Goal: Information Seeking & Learning: Understand process/instructions

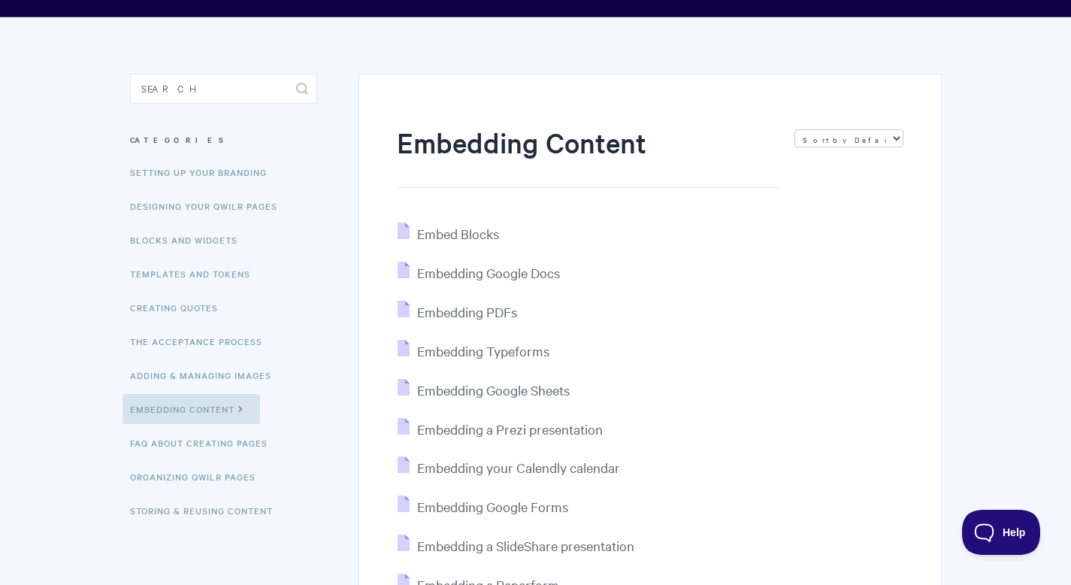
scroll to position [80, 0]
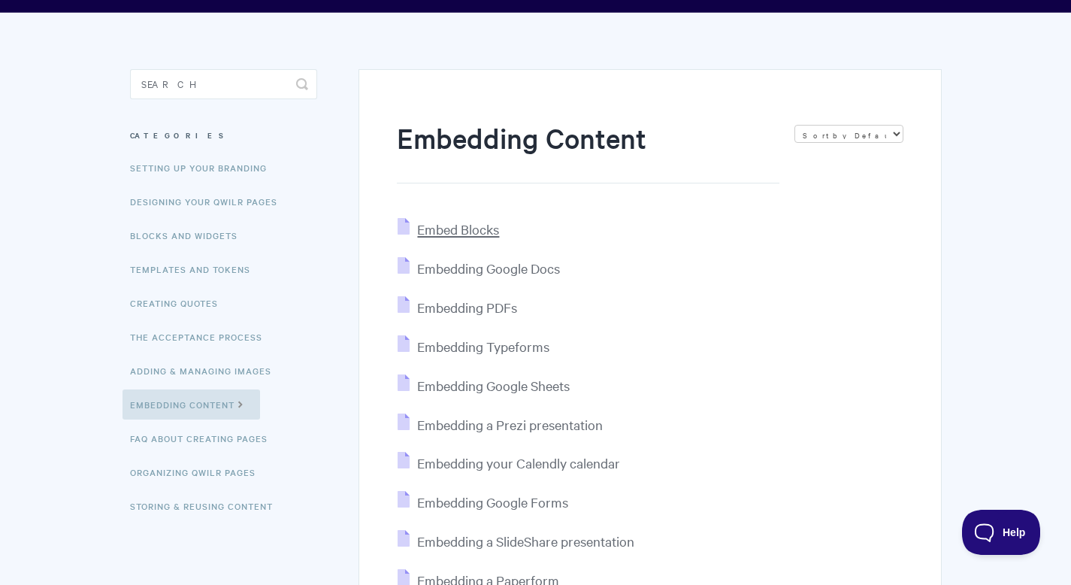
click at [481, 232] on span "Embed Blocks" at bounding box center [458, 228] width 82 height 17
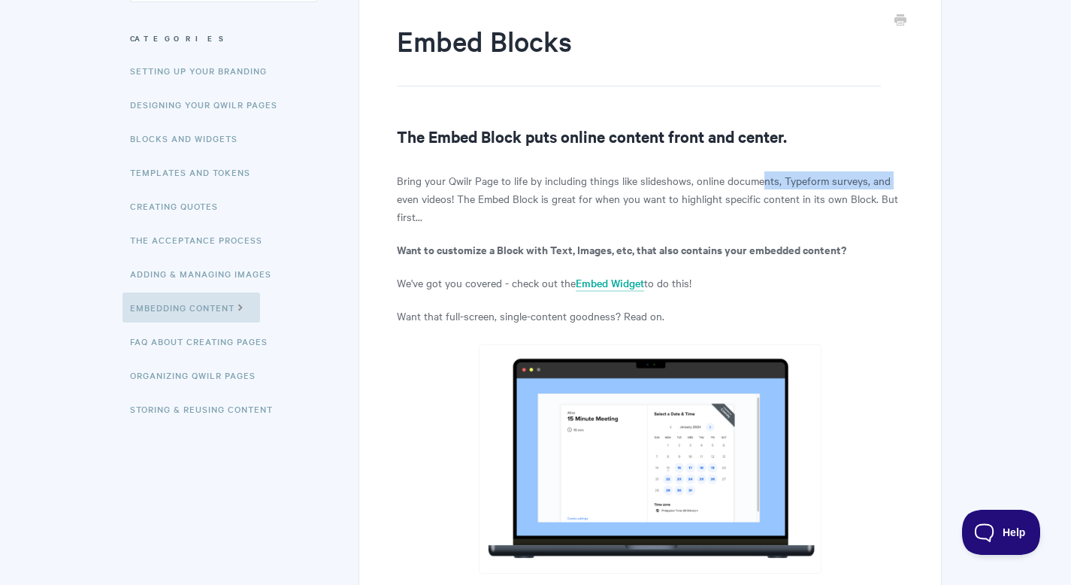
drag, startPoint x: 395, startPoint y: 194, endPoint x: 764, endPoint y: 180, distance: 369.3
click at [764, 179] on p "Bring your Qwilr Page to life by including things like slideshows, online docum…" at bounding box center [650, 198] width 506 height 54
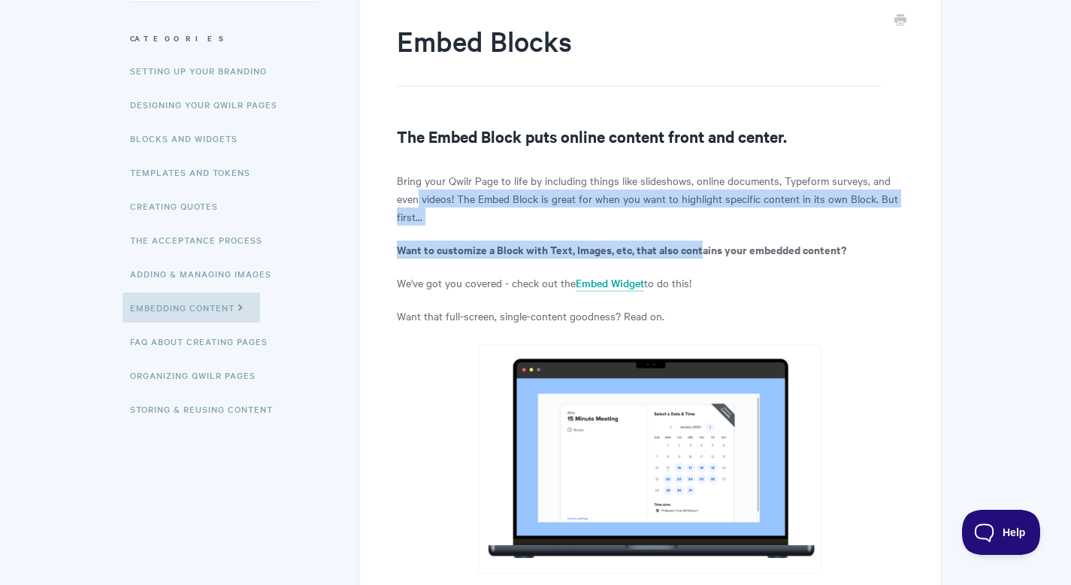
drag, startPoint x: 473, startPoint y: 207, endPoint x: 708, endPoint y: 248, distance: 238.1
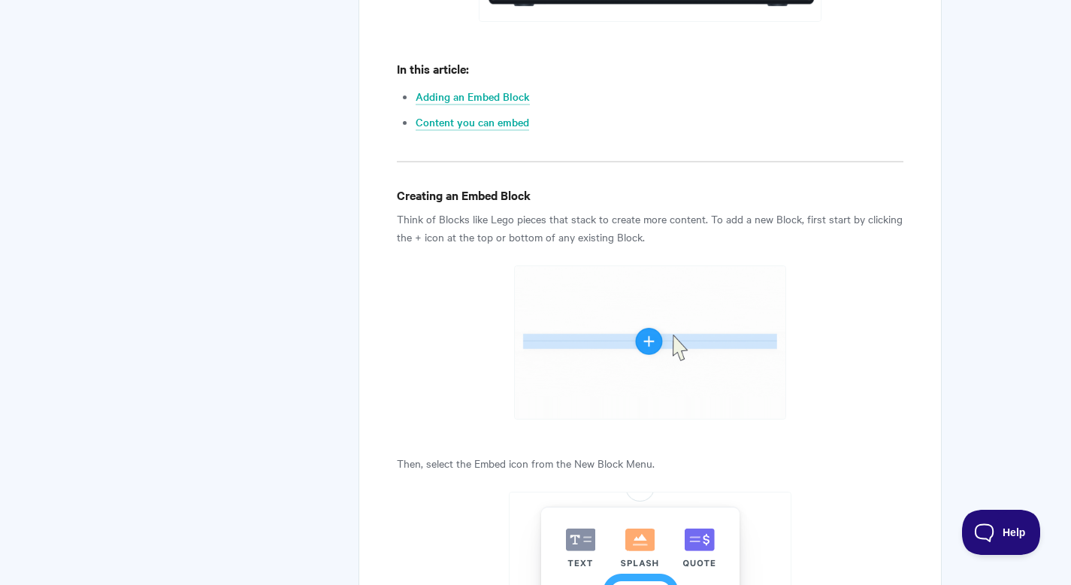
scroll to position [731, 0]
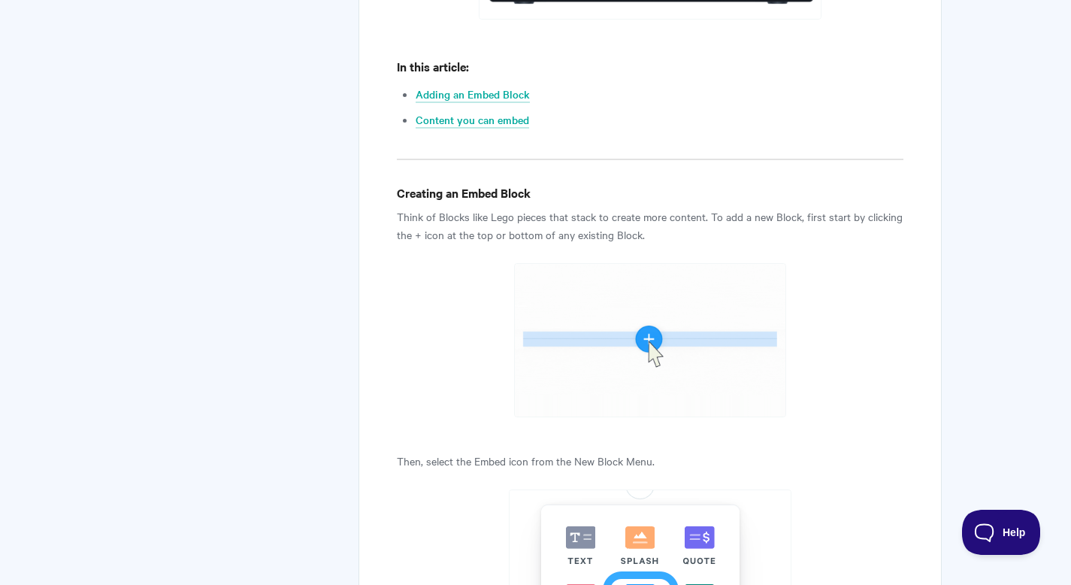
drag, startPoint x: 394, startPoint y: 219, endPoint x: 694, endPoint y: 241, distance: 300.7
click at [694, 241] on p "Think of Blocks like Lego pieces that stack to create more content. To add a ne…" at bounding box center [650, 225] width 506 height 36
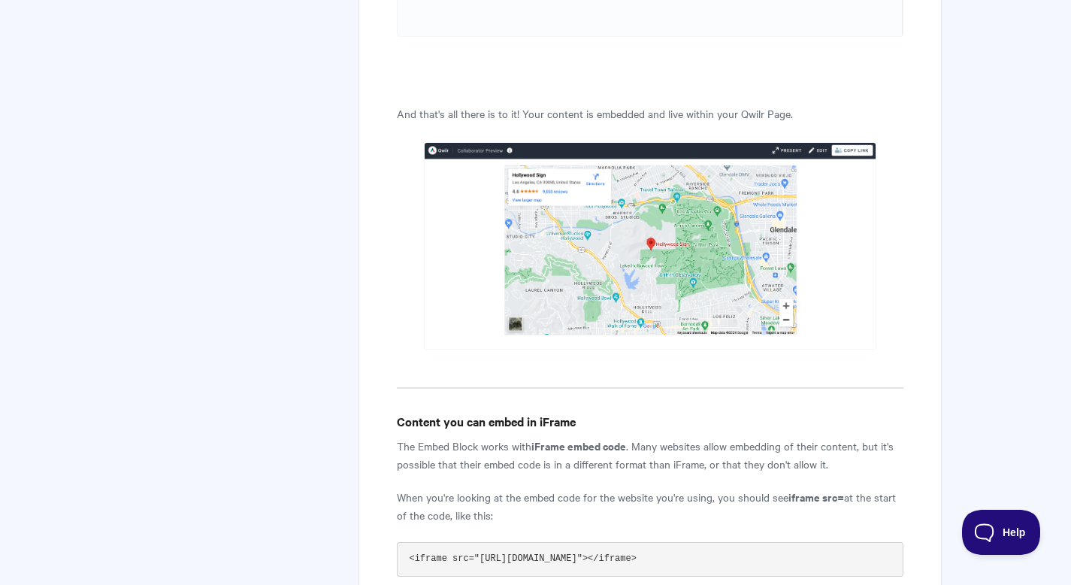
scroll to position [2555, 0]
